Goal: Task Accomplishment & Management: Use online tool/utility

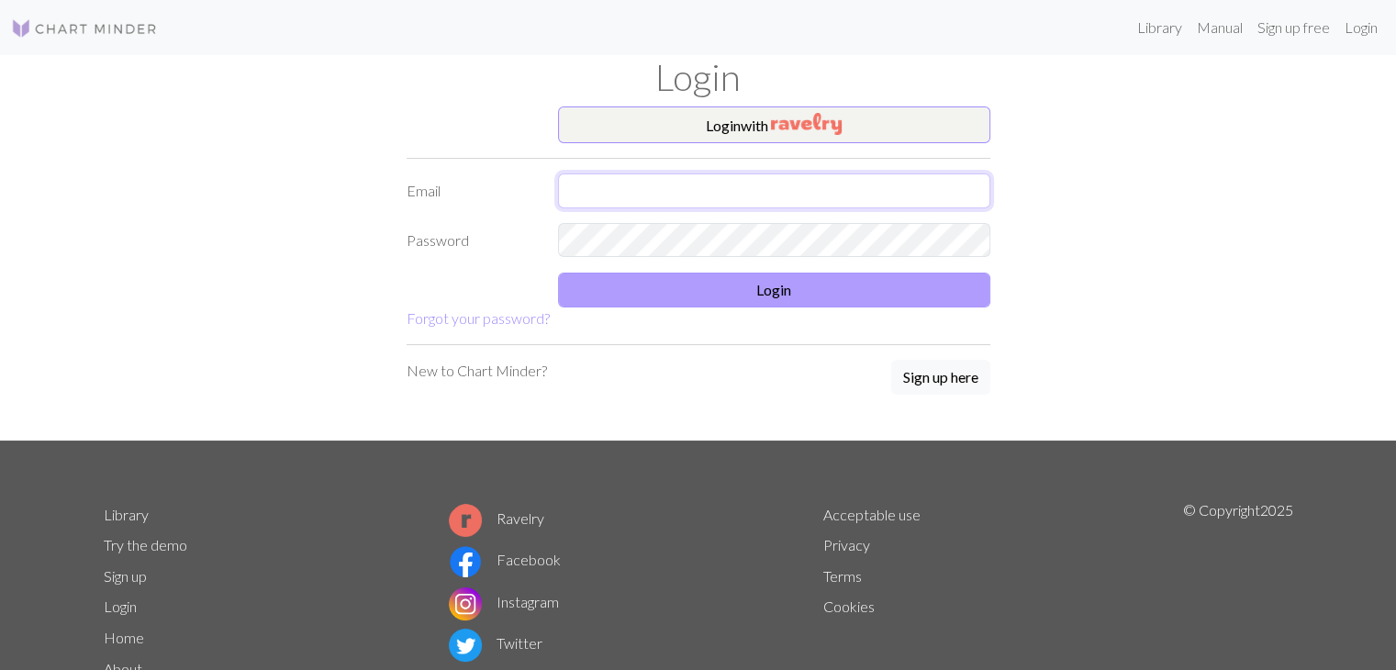
type input "[EMAIL_ADDRESS][DOMAIN_NAME]"
click at [686, 290] on button "Login" at bounding box center [774, 290] width 432 height 35
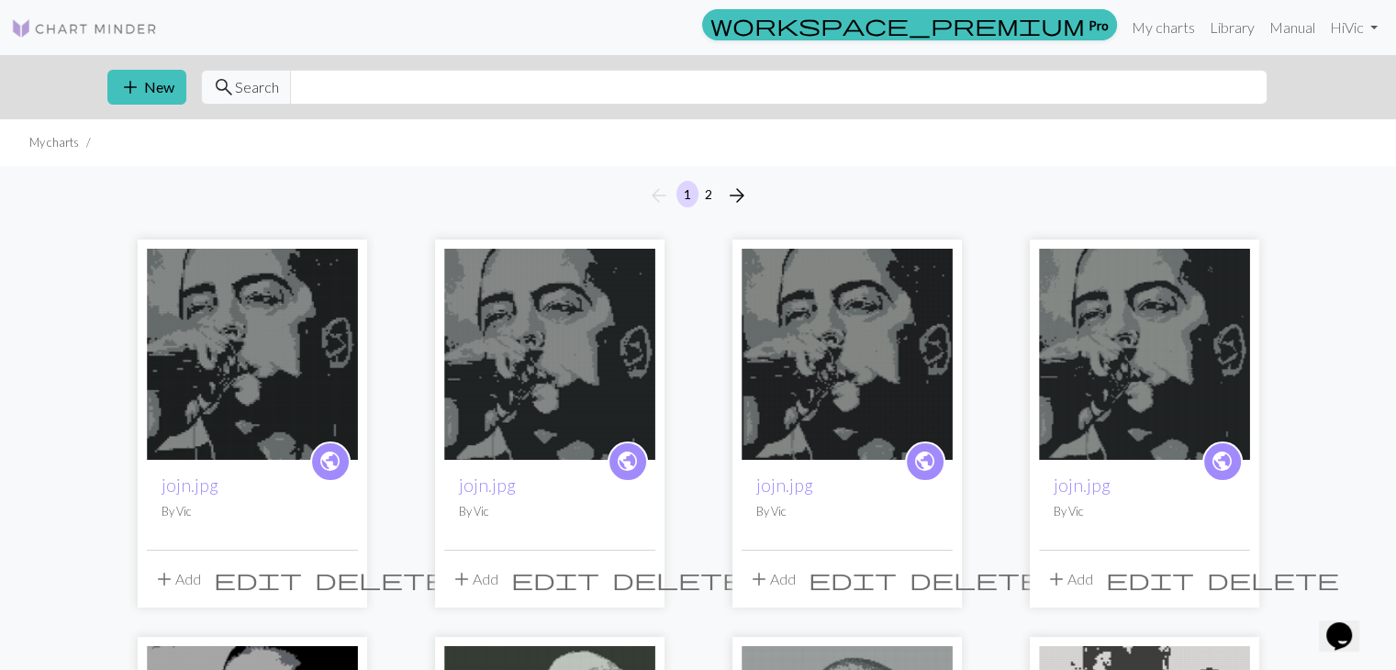
click at [292, 460] on div "public jojn.jpg By Vic" at bounding box center [252, 505] width 211 height 90
click at [214, 460] on div "public jojn.jpg By Vic" at bounding box center [252, 505] width 211 height 90
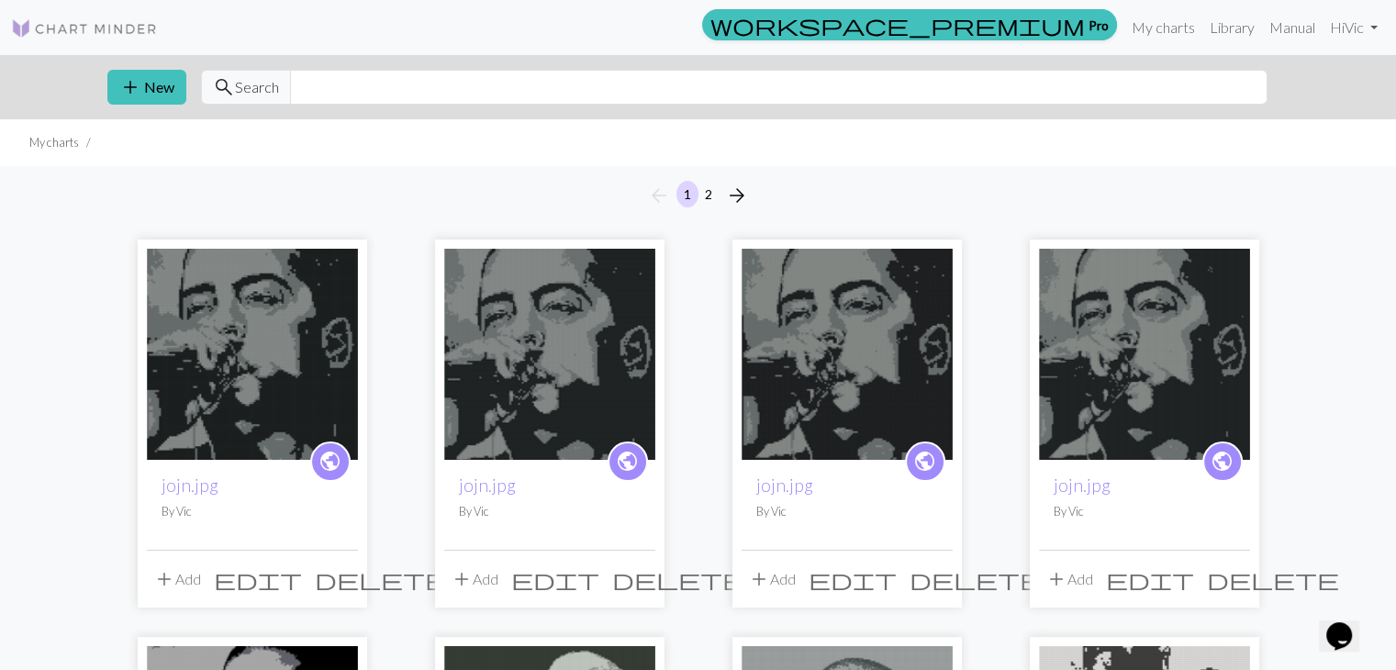
click at [214, 460] on div "public jojn.jpg By Vic" at bounding box center [252, 505] width 211 height 90
click at [233, 218] on div "arrow_back 1 2 arrow_forward" at bounding box center [698, 195] width 1396 height 59
click at [253, 460] on div "public jojn.jpg By Vic" at bounding box center [252, 505] width 211 height 90
click at [246, 460] on div "public jojn.jpg By Vic" at bounding box center [252, 505] width 211 height 90
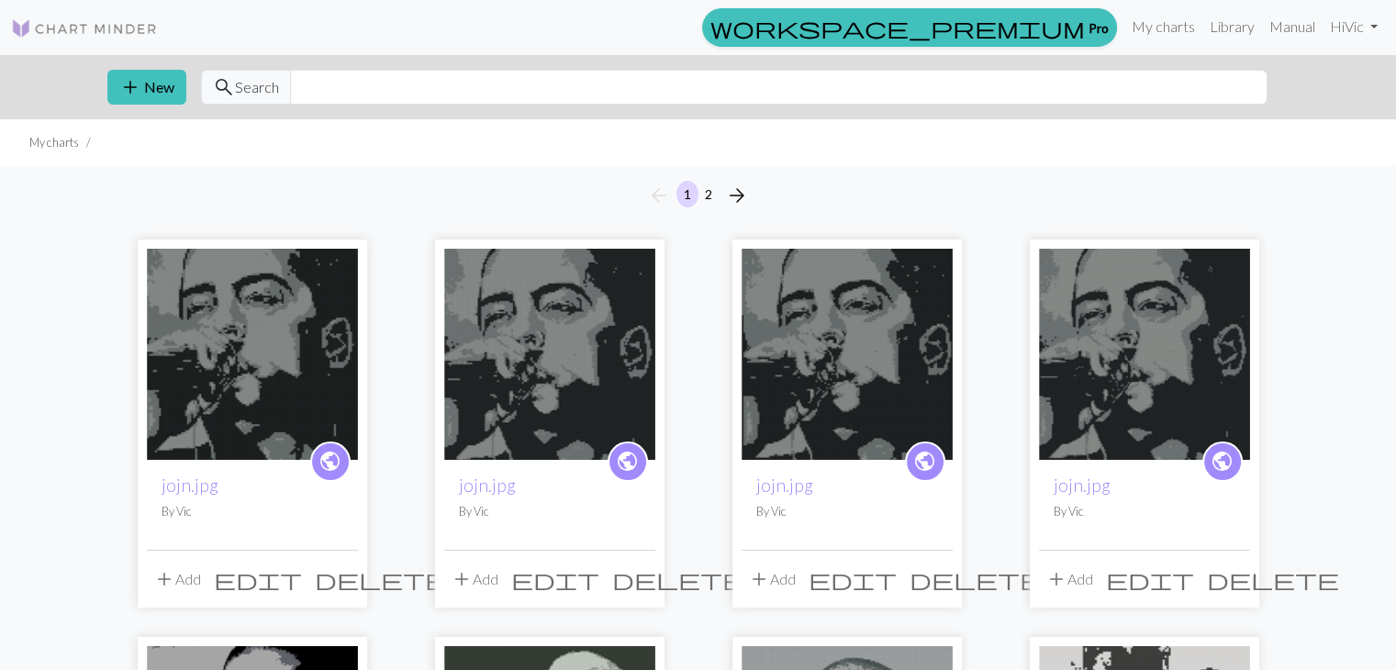
click at [282, 312] on img at bounding box center [252, 354] width 211 height 211
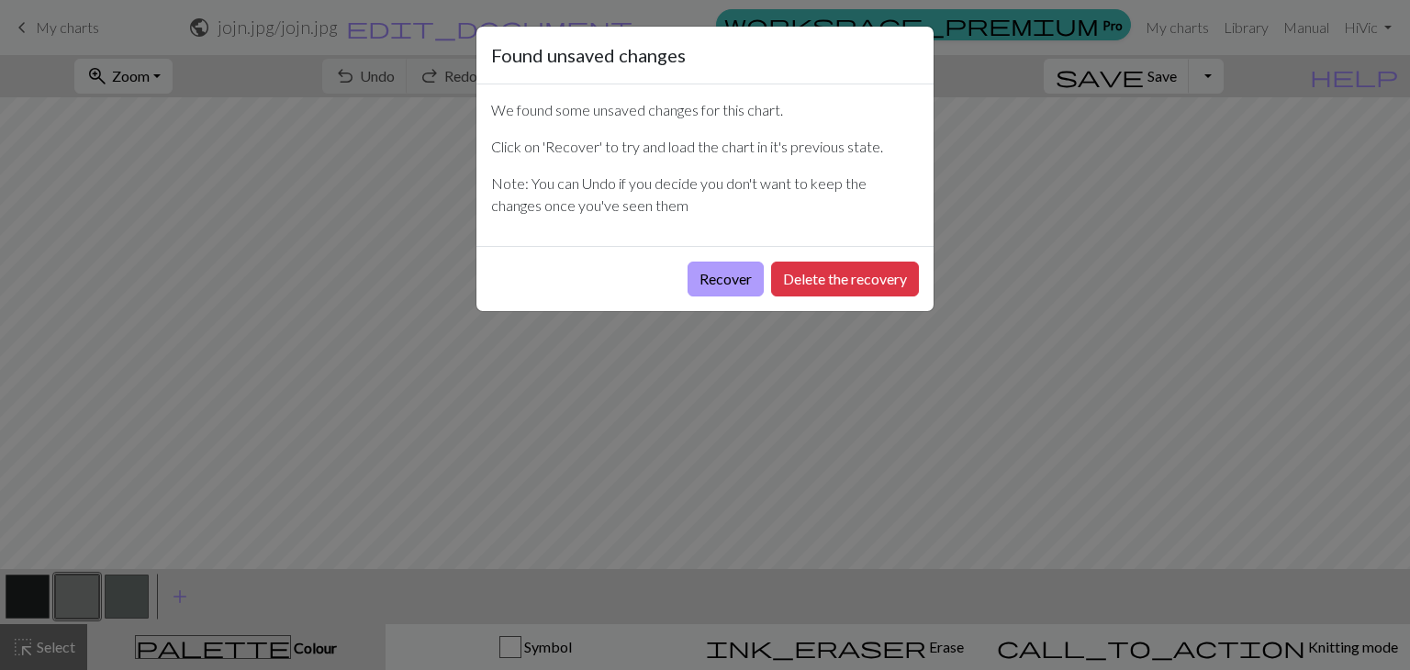
click at [740, 279] on button "Recover" at bounding box center [726, 279] width 76 height 35
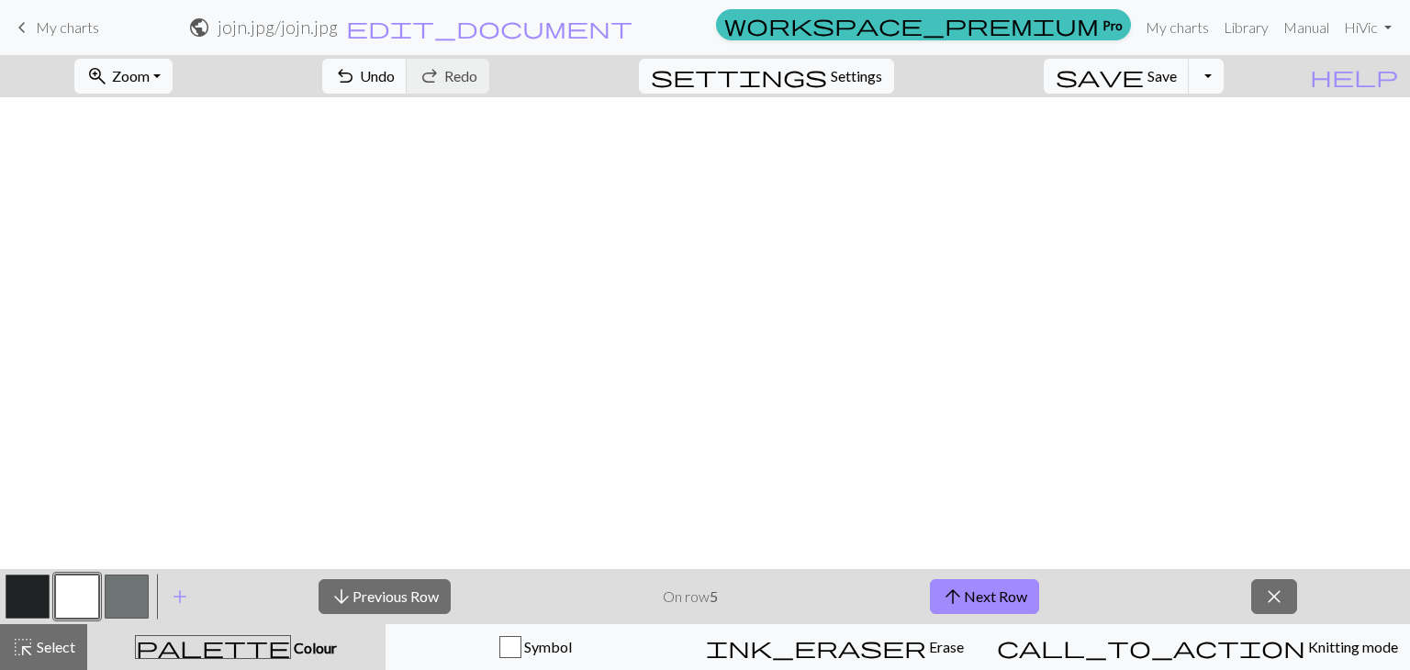
scroll to position [2195, 0]
click at [150, 73] on span "Zoom" at bounding box center [131, 75] width 38 height 17
click at [176, 158] on button "Fit width" at bounding box center [148, 145] width 145 height 29
click at [150, 70] on span "Zoom" at bounding box center [131, 75] width 38 height 17
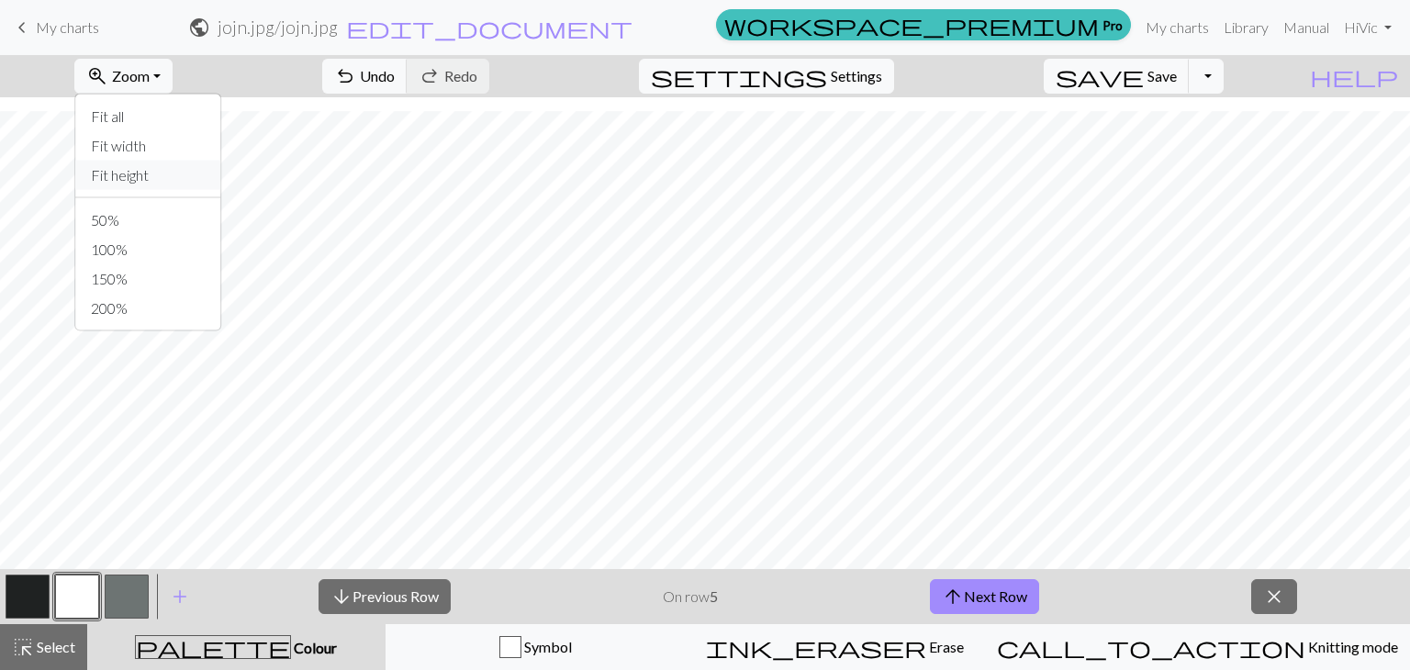
click at [180, 180] on button "Fit height" at bounding box center [148, 175] width 145 height 29
click at [987, 591] on button "arrow_upward Next Row" at bounding box center [984, 596] width 109 height 35
click at [418, 579] on button "arrow_downward Previous Row" at bounding box center [385, 596] width 132 height 35
click at [1031, 588] on button "arrow_upward Next Row" at bounding box center [984, 596] width 109 height 35
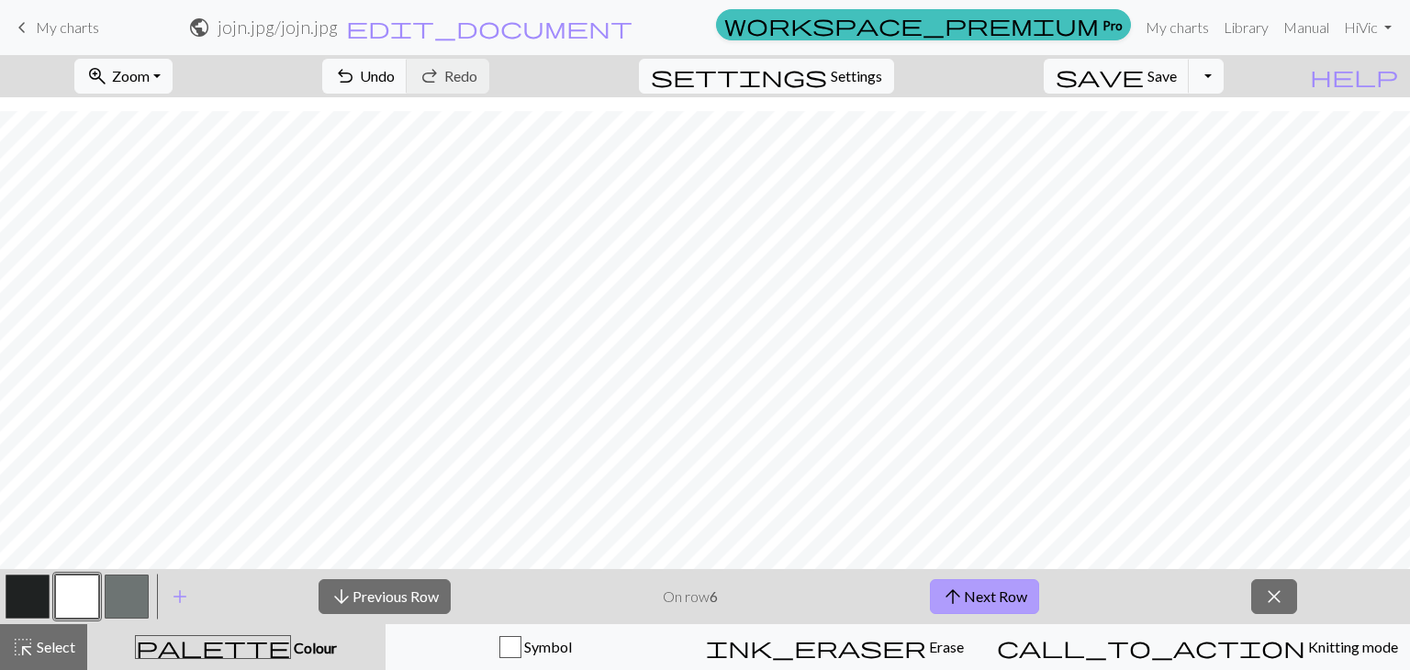
click at [988, 591] on button "arrow_upward Next Row" at bounding box center [984, 596] width 109 height 35
click at [991, 593] on button "arrow_upward Next Row" at bounding box center [984, 596] width 109 height 35
